Goal: Task Accomplishment & Management: Manage account settings

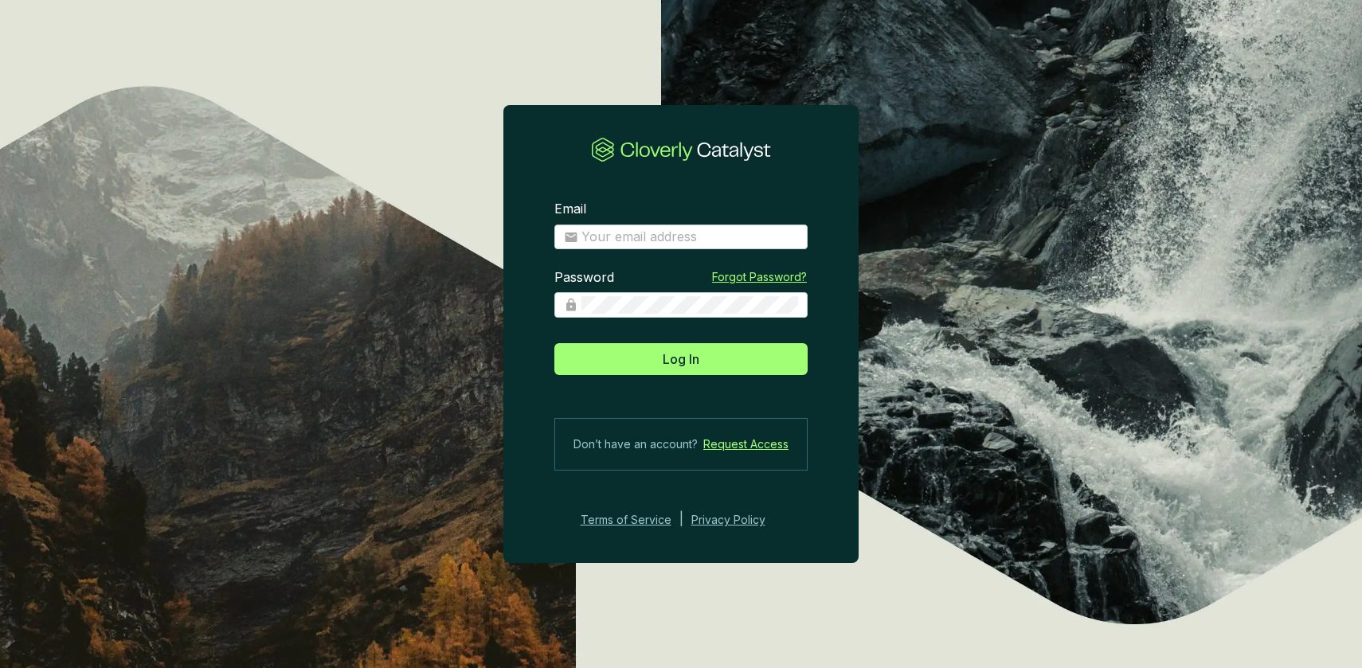
click at [639, 250] on section "Email Password Forgot Password? Log In Don’t have an account? Request Access Te…" at bounding box center [680, 365] width 355 height 380
click at [624, 233] on input "Email" at bounding box center [689, 238] width 217 height 18
type input "[EMAIL_ADDRESS][DOMAIN_NAME]"
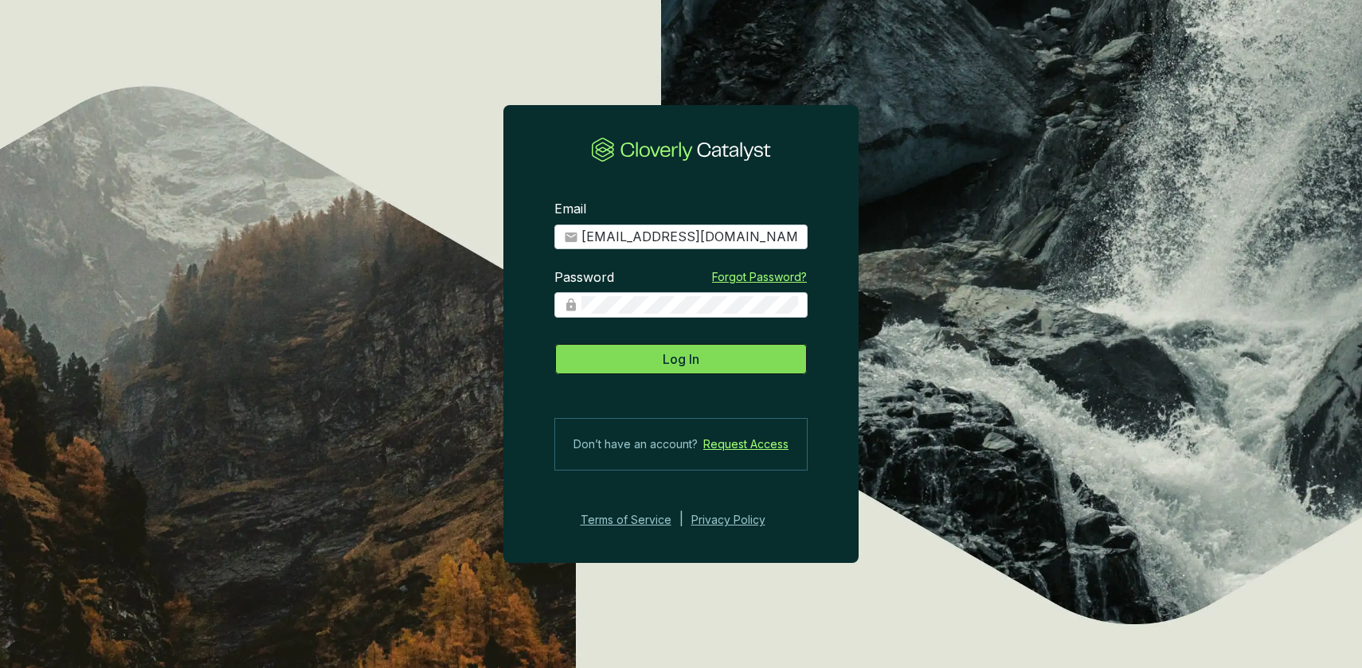
click at [709, 368] on button "Log In" at bounding box center [680, 359] width 253 height 32
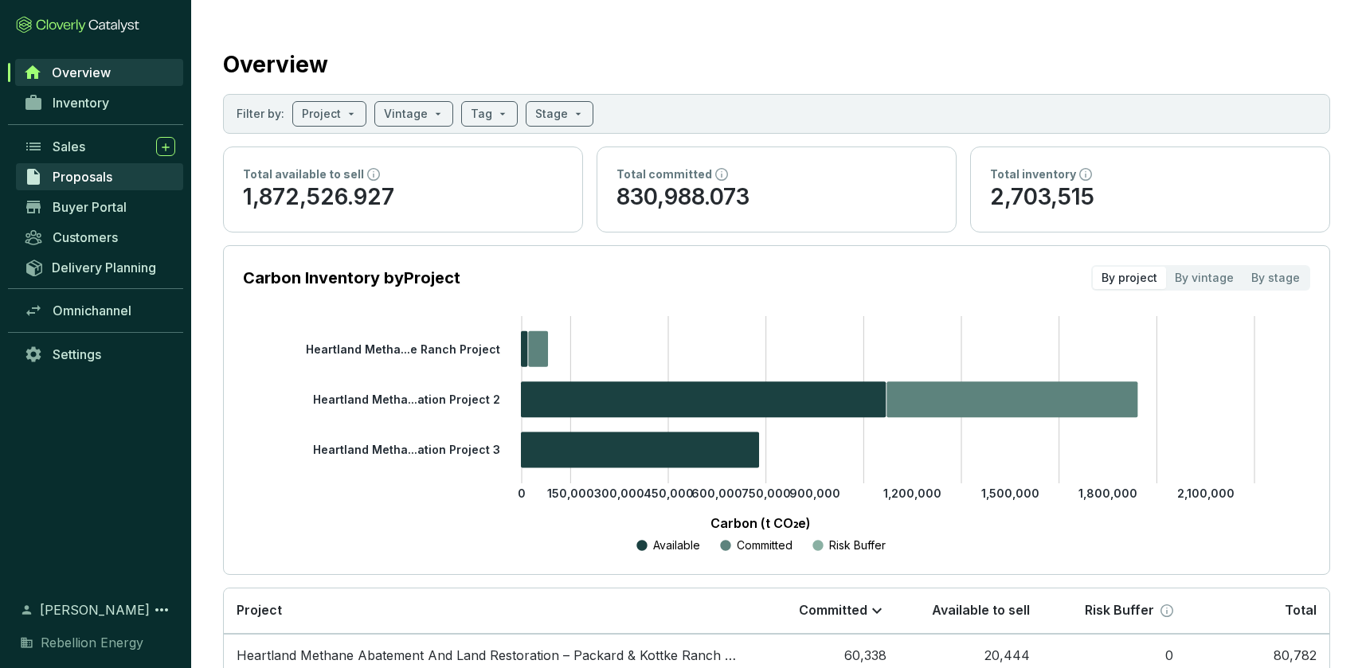
click at [80, 171] on span "Proposals" at bounding box center [83, 177] width 60 height 16
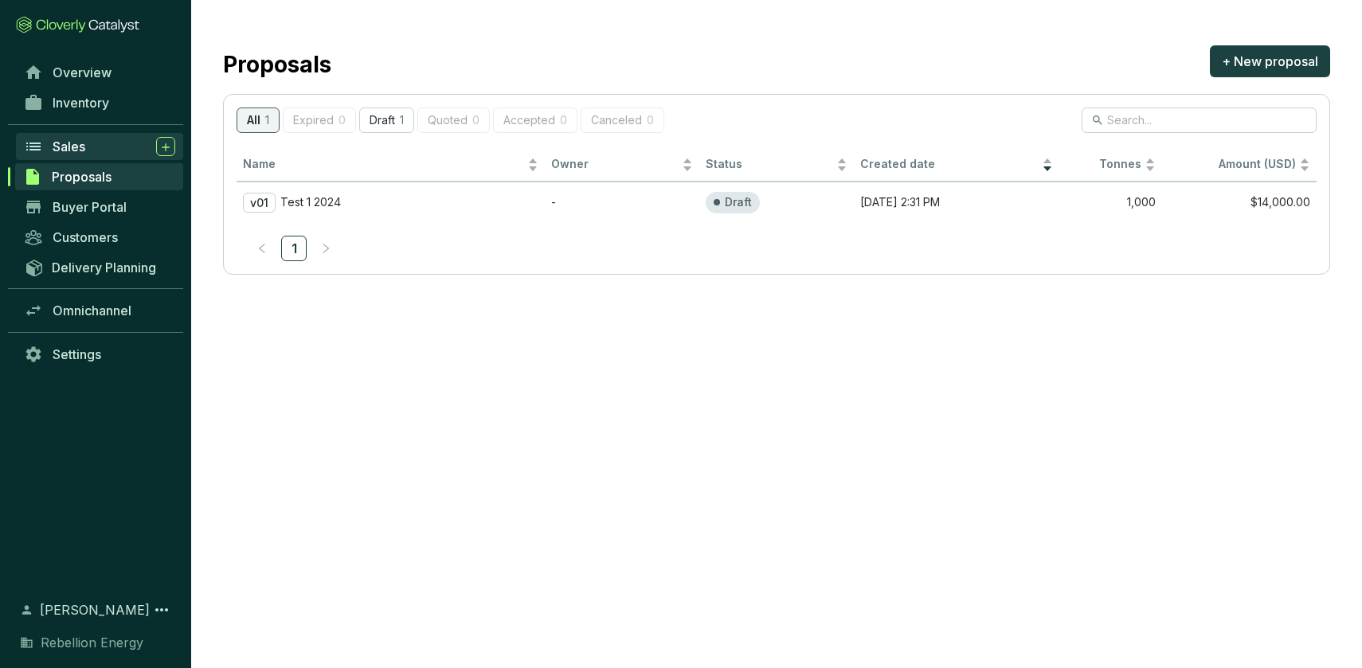
click at [74, 152] on span "Sales" at bounding box center [69, 147] width 33 height 16
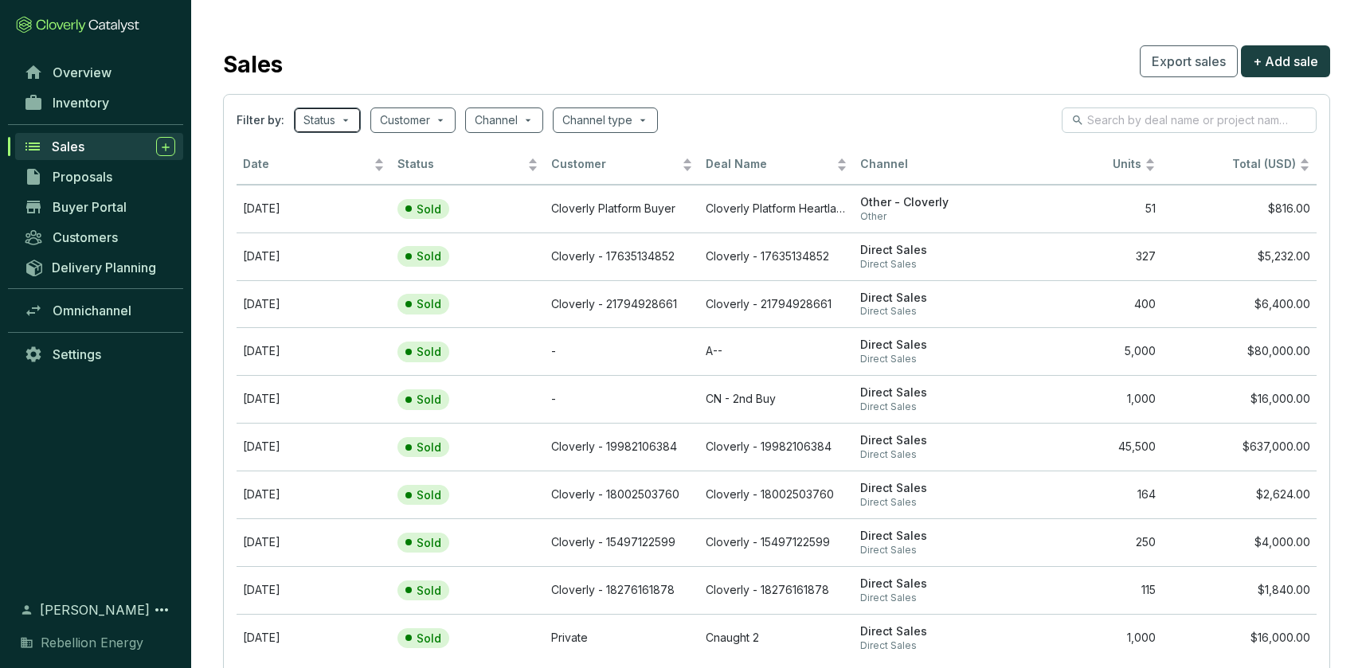
click at [348, 118] on span at bounding box center [327, 120] width 48 height 24
click at [825, 37] on section "Sales Export sales + Add sale Filter by: Status Customer Channel Channel type D…" at bounding box center [776, 380] width 1171 height 761
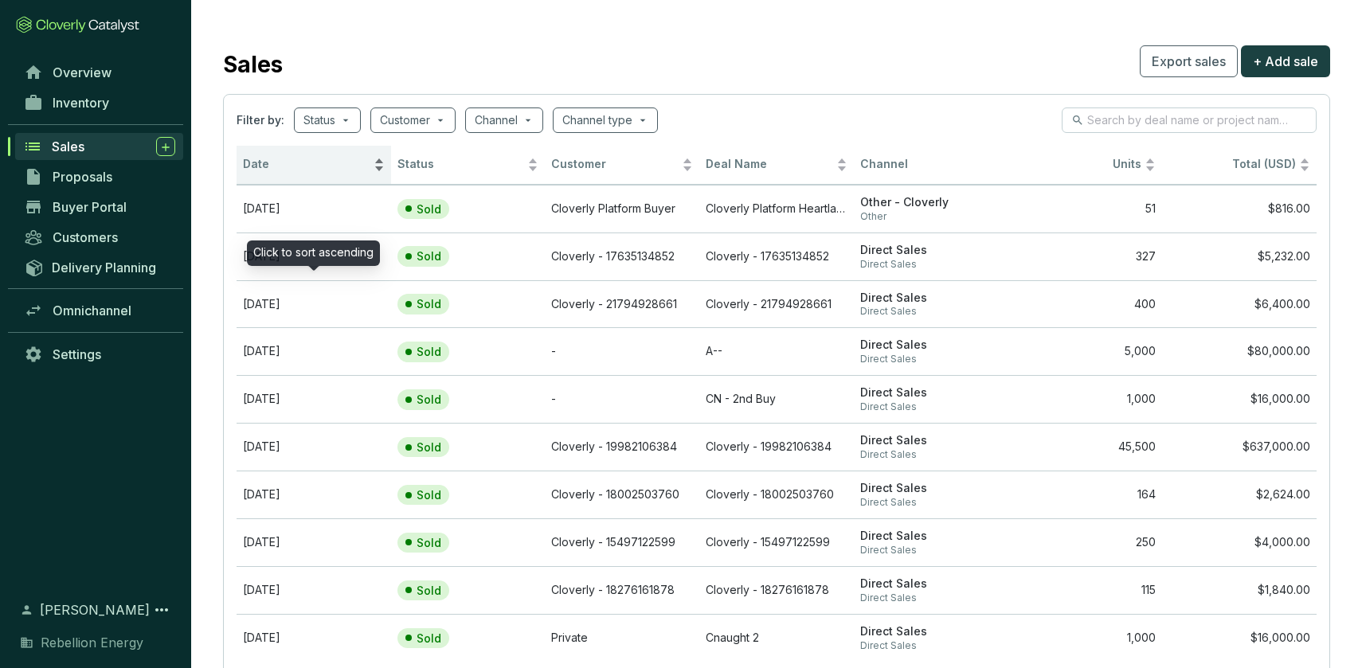
click at [311, 163] on span "Date" at bounding box center [306, 164] width 127 height 15
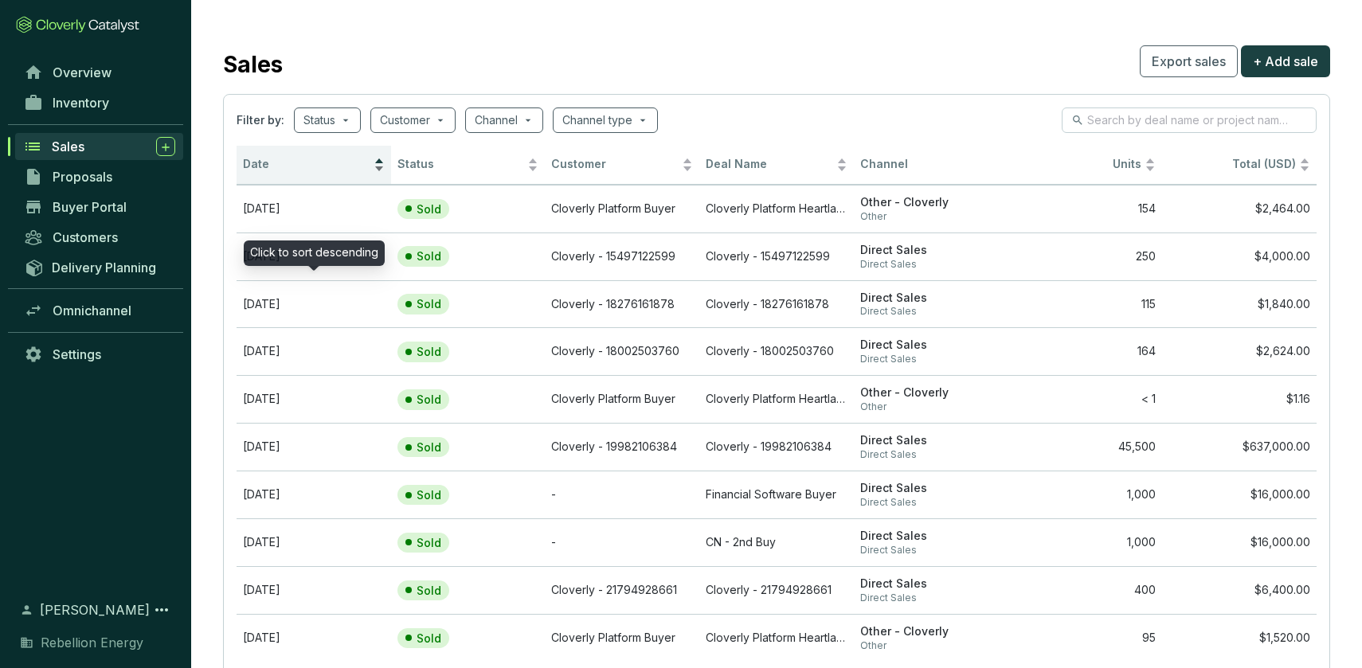
click at [311, 163] on span "Date" at bounding box center [306, 164] width 127 height 15
